Goal: Check status

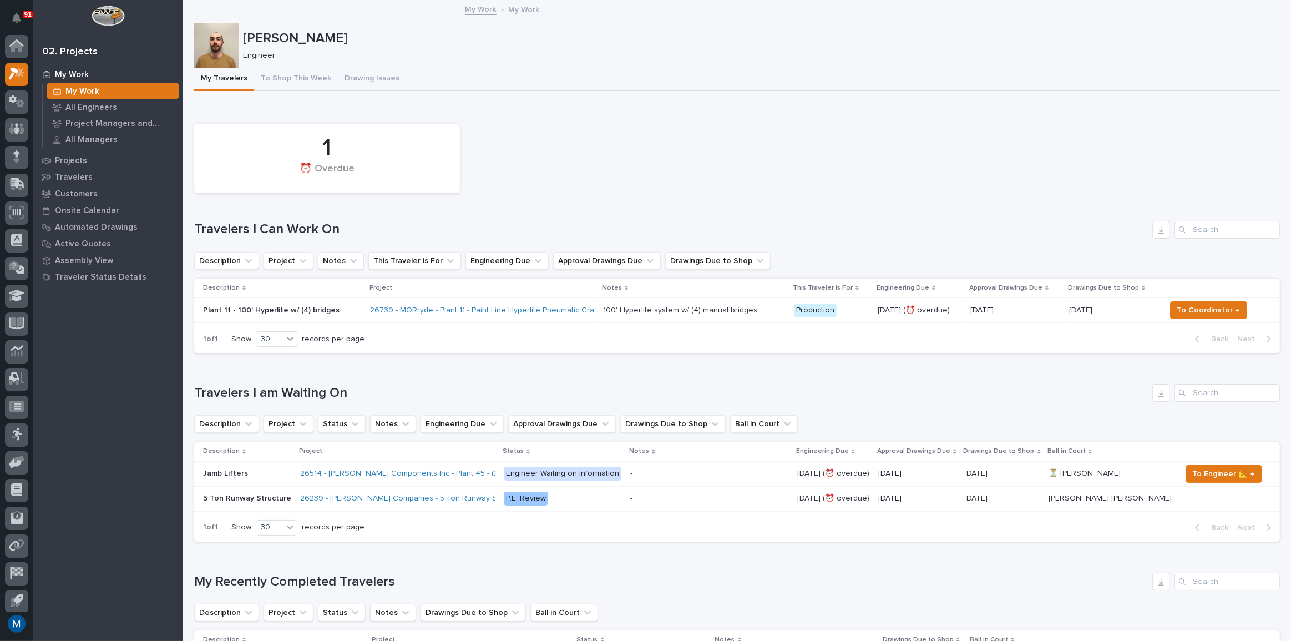
scroll to position [30, 0]
click at [626, 127] on div "1 ⏰ Overdue" at bounding box center [737, 158] width 1097 height 80
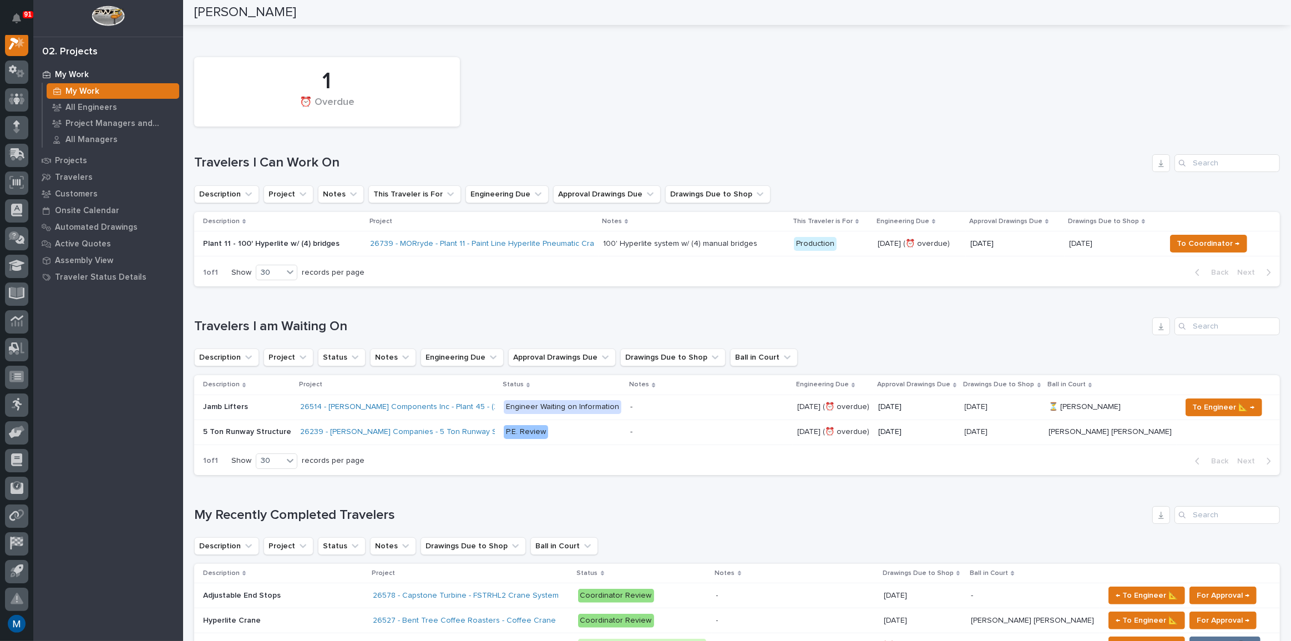
scroll to position [0, 0]
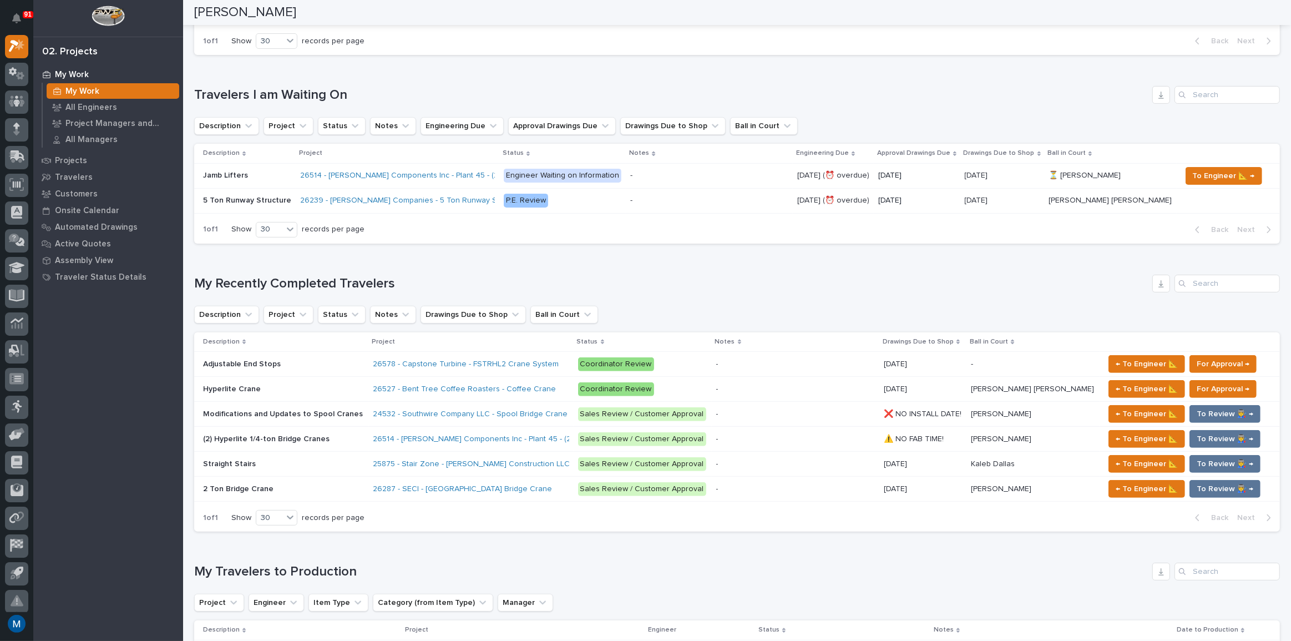
scroll to position [302, 0]
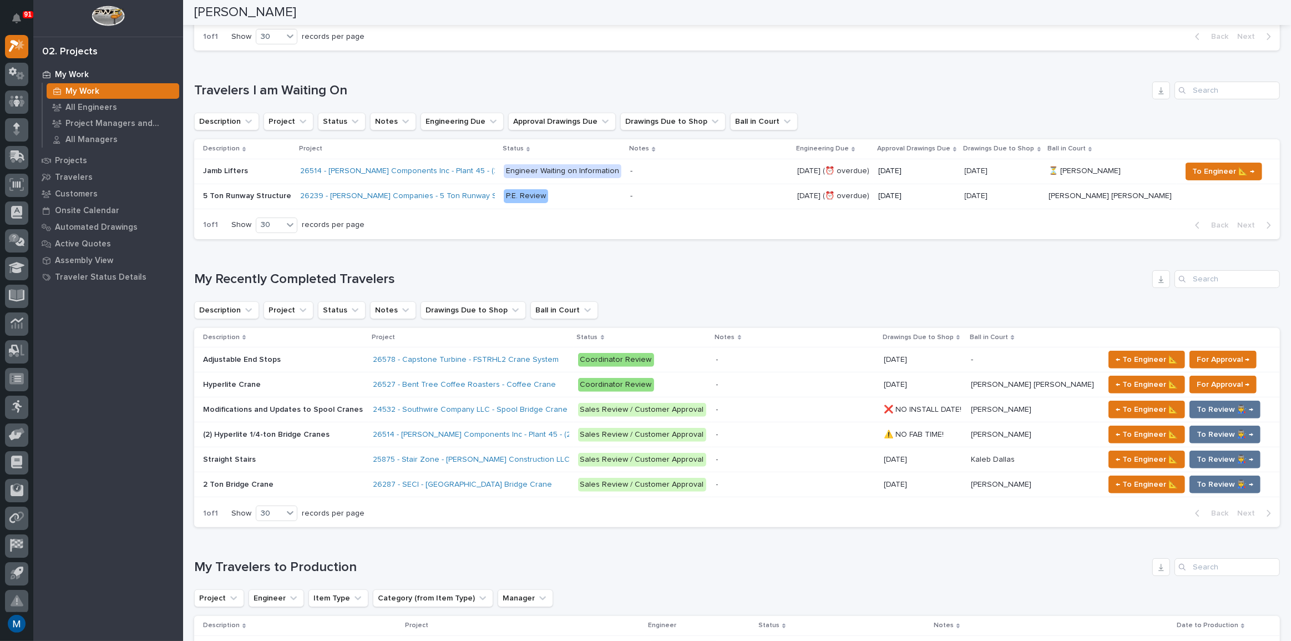
click at [311, 365] on div "Adjustable End Stops Adjustable End Stops" at bounding box center [283, 360] width 161 height 18
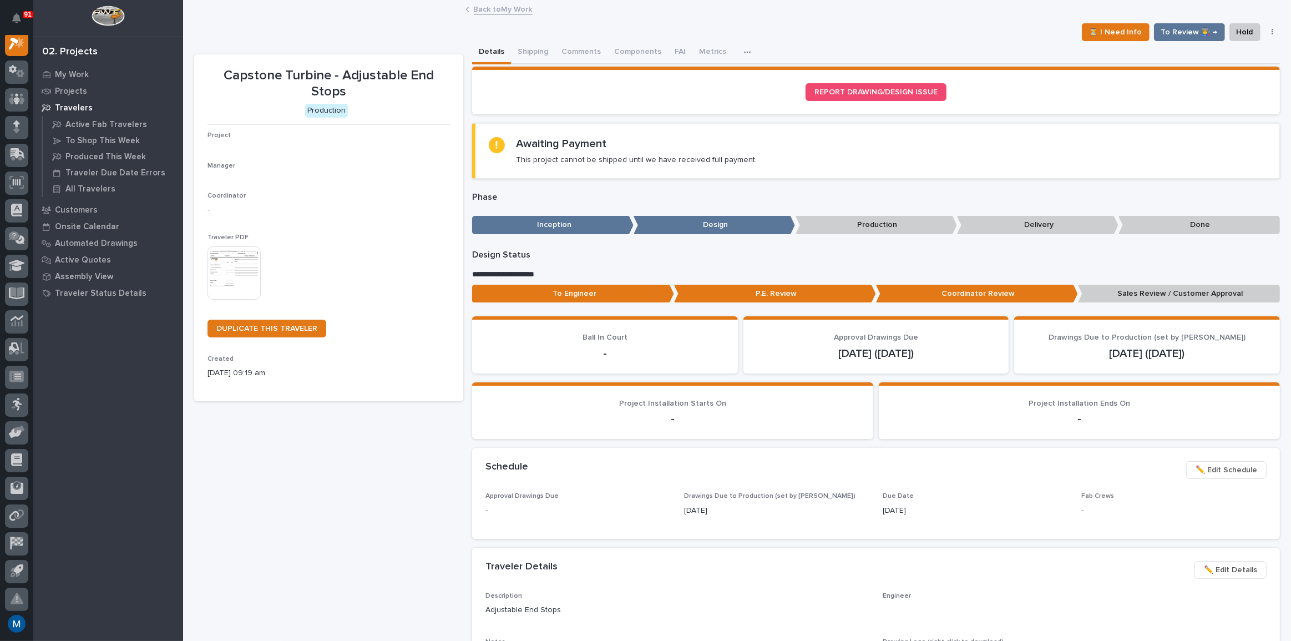
scroll to position [28, 0]
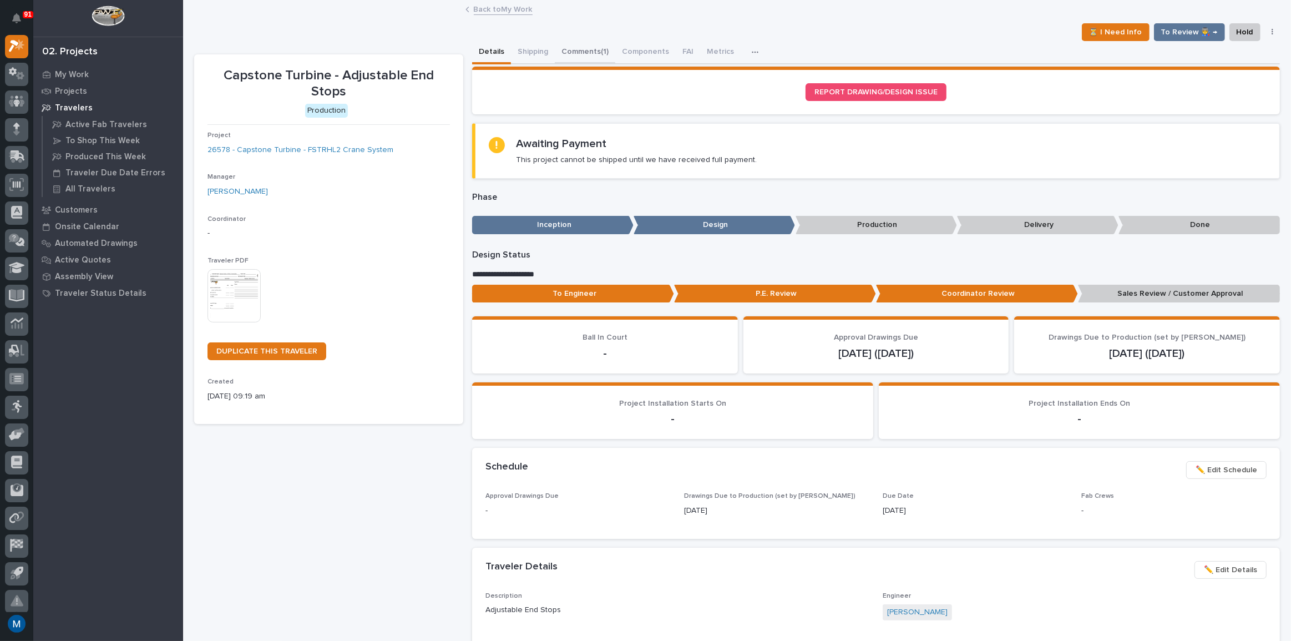
click at [578, 63] on button "Comments (1)" at bounding box center [585, 52] width 60 height 23
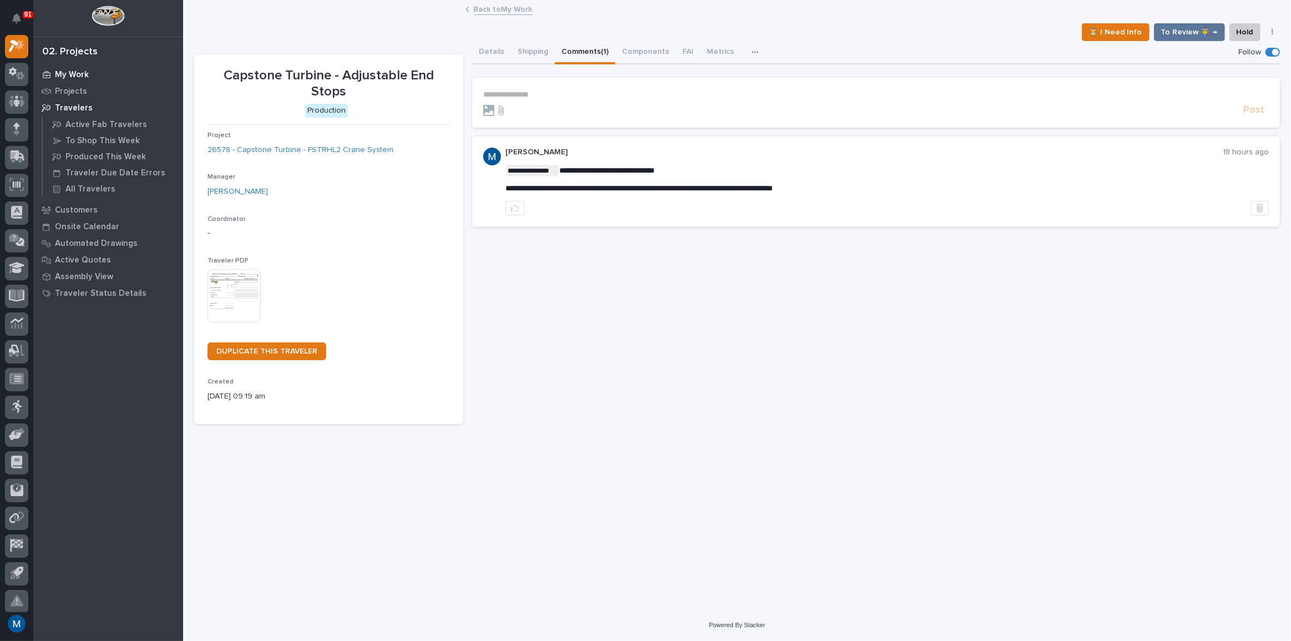
click at [73, 78] on p "My Work" at bounding box center [72, 75] width 34 height 10
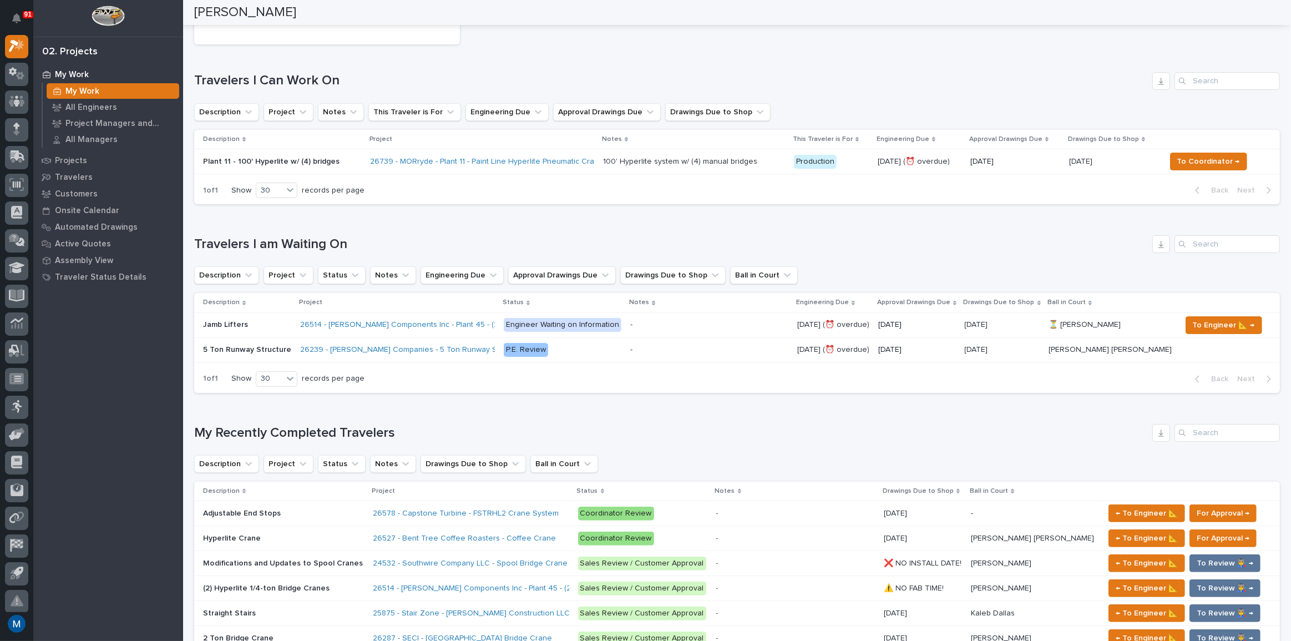
scroll to position [151, 0]
